Goal: Information Seeking & Learning: Learn about a topic

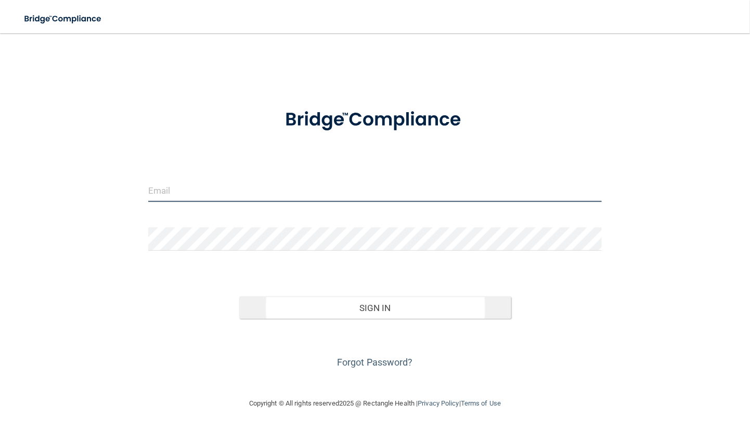
type input "[EMAIL_ADDRESS][DOMAIN_NAME]"
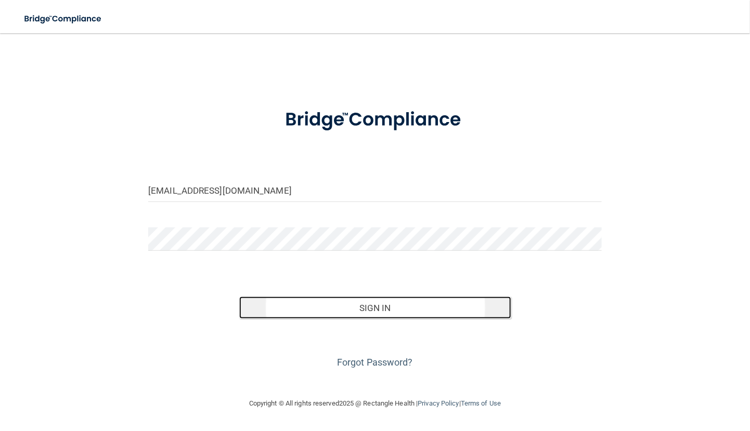
click at [437, 303] on button "Sign In" at bounding box center [375, 308] width 272 height 23
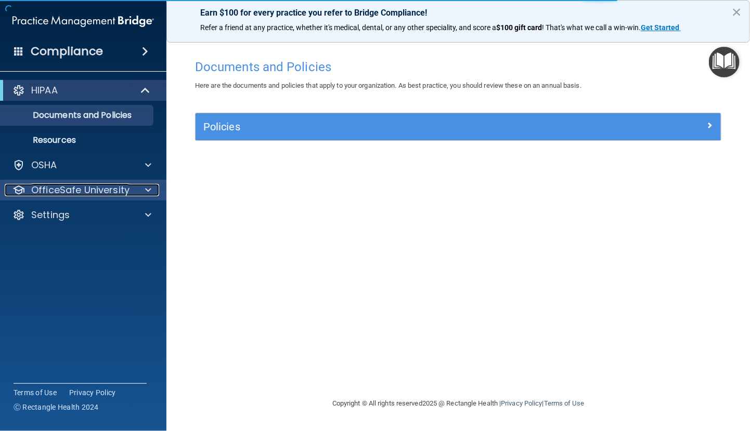
click at [95, 189] on p "OfficeSafe University" at bounding box center [80, 190] width 98 height 12
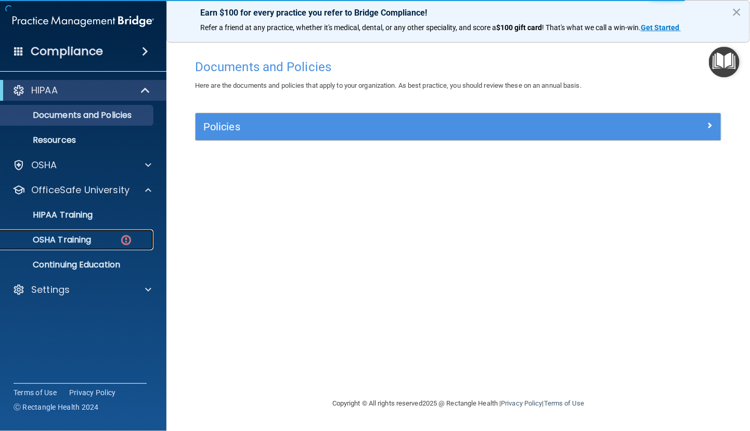
click at [100, 241] on div "OSHA Training" at bounding box center [78, 240] width 142 height 10
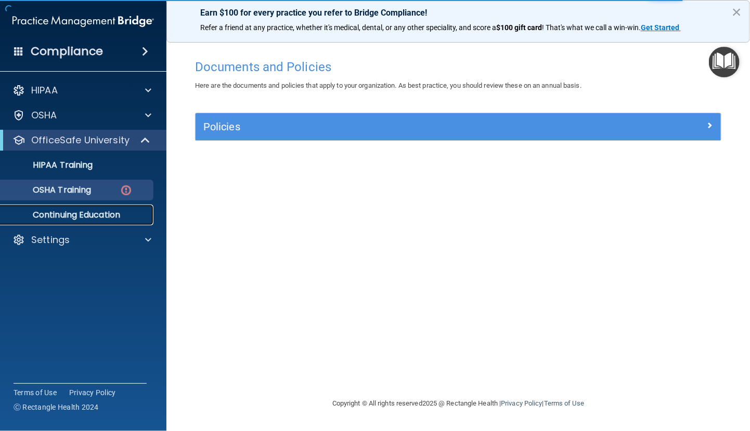
click at [86, 213] on p "Continuing Education" at bounding box center [78, 215] width 142 height 10
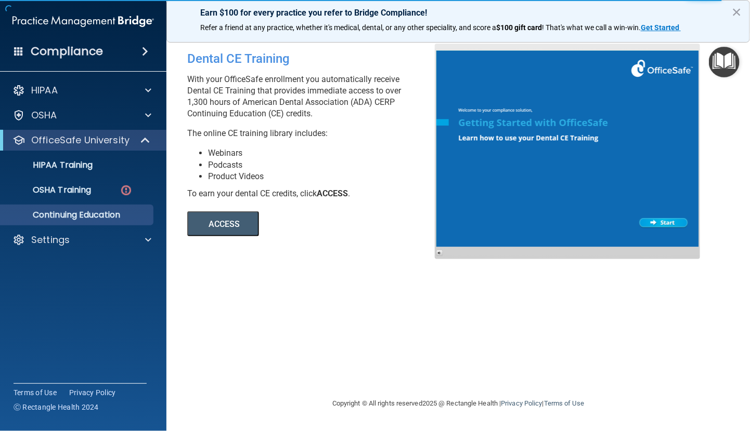
click at [229, 224] on button "ACCESS" at bounding box center [223, 224] width 72 height 25
